Goal: Task Accomplishment & Management: Use online tool/utility

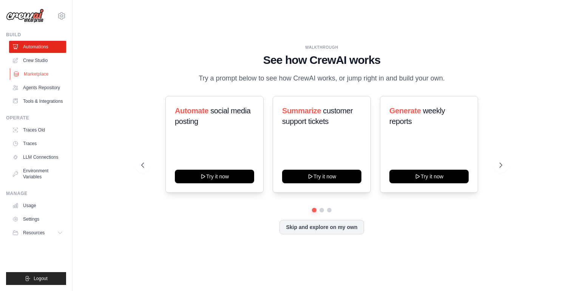
click at [43, 76] on link "Marketplace" at bounding box center [38, 74] width 57 height 12
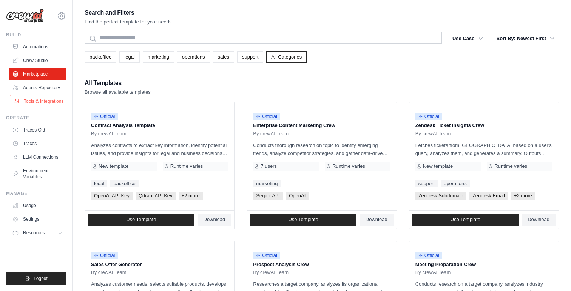
click at [57, 100] on link "Tools & Integrations" at bounding box center [38, 101] width 57 height 12
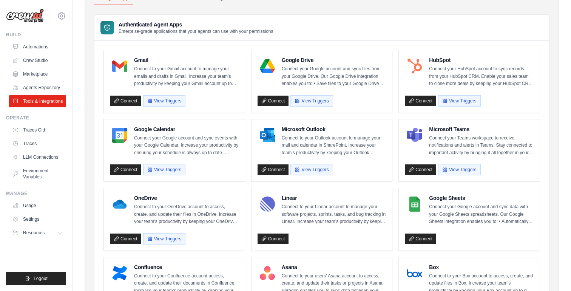
scroll to position [50, 0]
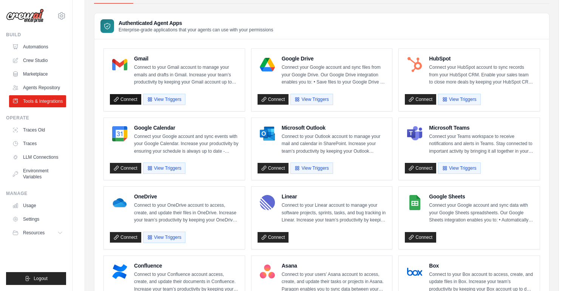
click at [126, 98] on link "Connect" at bounding box center [125, 99] width 31 height 11
click at [274, 97] on link "Connect" at bounding box center [273, 99] width 31 height 11
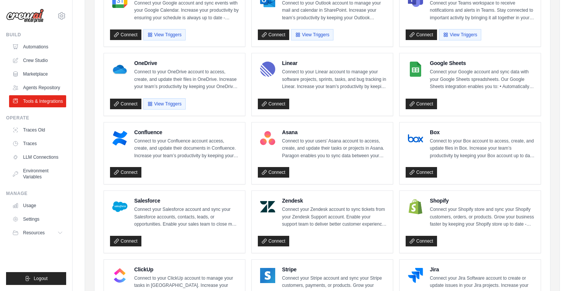
scroll to position [184, 0]
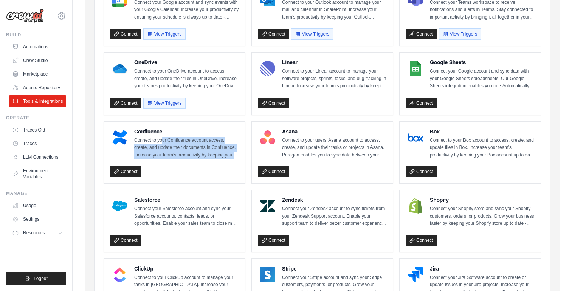
drag, startPoint x: 161, startPoint y: 138, endPoint x: 241, endPoint y: 153, distance: 81.0
click at [241, 153] on div "Confluence Connect to your Confluence account access, create, and update their …" at bounding box center [174, 153] width 141 height 62
click at [212, 148] on p "Connect to your Confluence account access, create, and update their documents i…" at bounding box center [186, 148] width 105 height 22
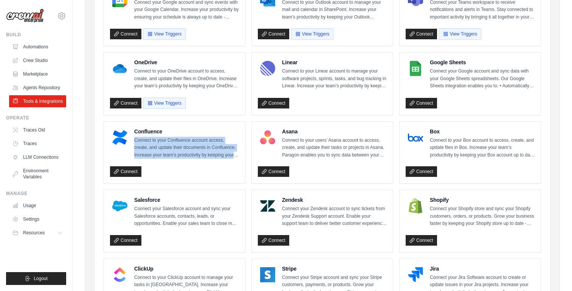
click at [212, 148] on p "Connect to your Confluence account access, create, and update their documents i…" at bounding box center [186, 148] width 105 height 22
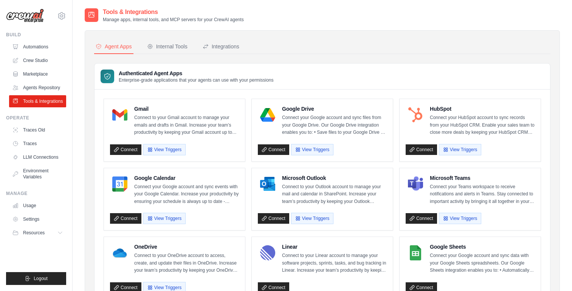
scroll to position [0, 0]
click at [173, 45] on div "Internal Tools" at bounding box center [167, 47] width 40 height 8
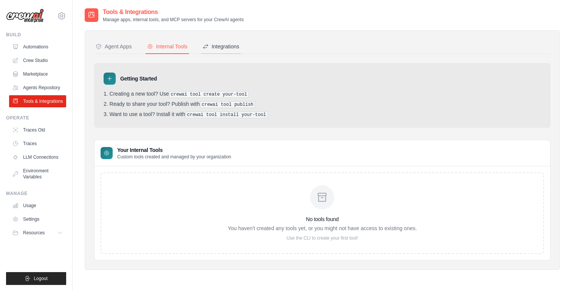
click at [223, 45] on div "Integrations" at bounding box center [220, 47] width 37 height 8
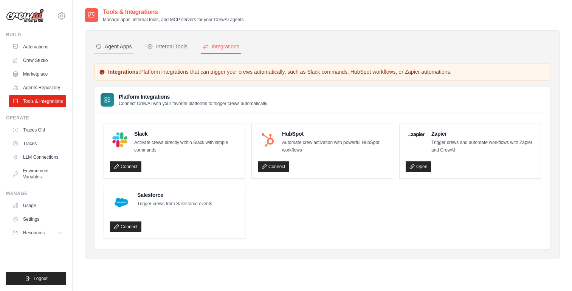
click at [130, 45] on div "Agent Apps" at bounding box center [114, 47] width 36 height 8
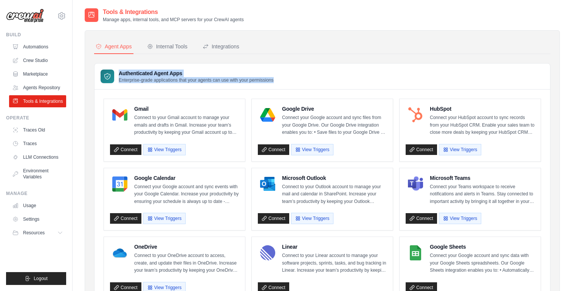
drag, startPoint x: 289, startPoint y: 81, endPoint x: 110, endPoint y: 69, distance: 179.8
click at [110, 69] on div "Authenticated Agent Apps Enterprise-grade applications that your agents can use…" at bounding box center [321, 76] width 455 height 26
click at [147, 72] on h3 "Authenticated Agent Apps" at bounding box center [196, 74] width 155 height 8
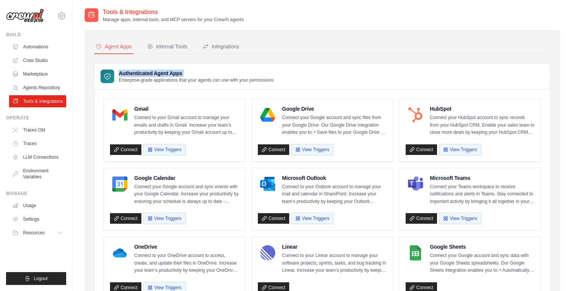
click at [152, 76] on h3 "Authenticated Agent Apps" at bounding box center [196, 74] width 155 height 8
click at [155, 81] on p "Enterprise-grade applications that your agents can use with your permissions" at bounding box center [196, 80] width 155 height 6
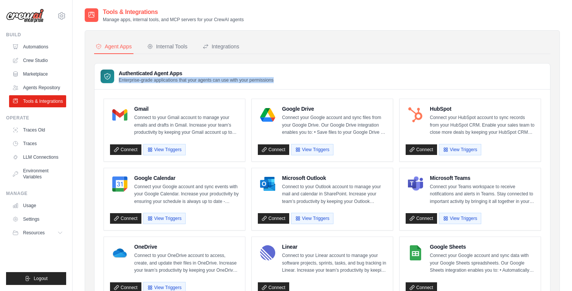
click at [155, 81] on p "Enterprise-grade applications that your agents can use with your permissions" at bounding box center [196, 80] width 155 height 6
